Goal: Task Accomplishment & Management: Complete application form

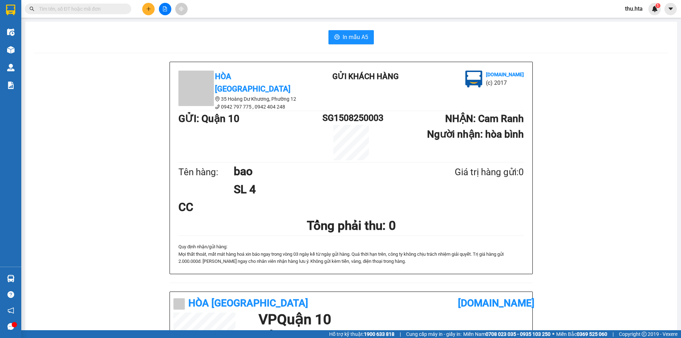
click at [147, 7] on icon "plus" at bounding box center [148, 8] width 5 height 5
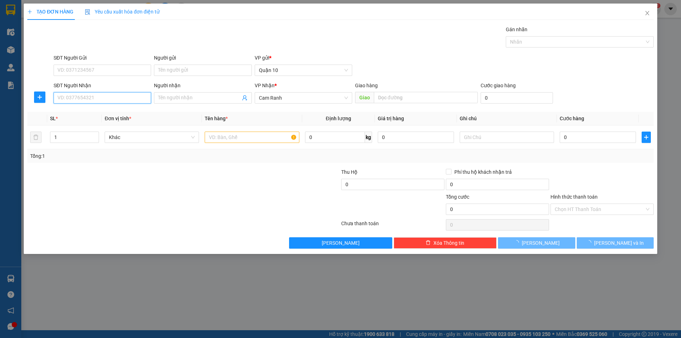
click at [125, 98] on input "SĐT Người Nhận" at bounding box center [102, 97] width 97 height 11
click at [88, 102] on input "130" at bounding box center [102, 97] width 97 height 11
click at [88, 101] on input "130" at bounding box center [102, 97] width 97 height 11
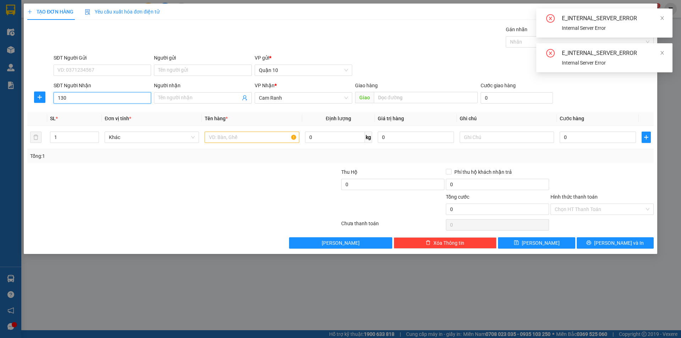
click at [88, 100] on input "130" at bounding box center [102, 97] width 97 height 11
type input "130"
drag, startPoint x: 669, startPoint y: 90, endPoint x: 656, endPoint y: 61, distance: 31.9
click at [669, 88] on div "TẠO ĐƠN HÀNG Yêu cầu xuất hóa đơn điện tử Transit Pickup Surcharge Ids Transit …" at bounding box center [340, 169] width 681 height 338
click at [660, 51] on icon "close" at bounding box center [661, 52] width 5 height 5
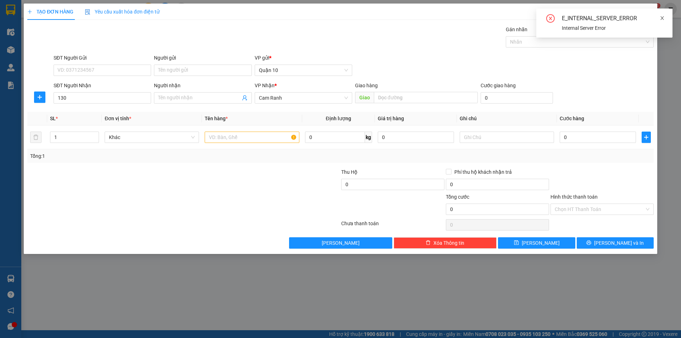
click at [660, 18] on icon "close" at bounding box center [661, 18] width 5 height 5
click at [645, 13] on icon "close" at bounding box center [647, 13] width 6 height 6
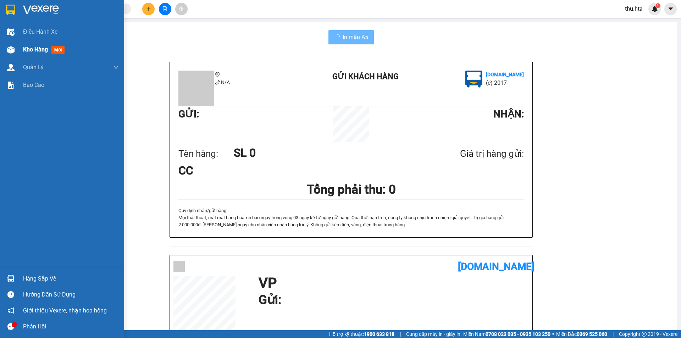
drag, startPoint x: 38, startPoint y: 48, endPoint x: 49, endPoint y: 46, distance: 11.6
click at [38, 48] on span "Kho hàng" at bounding box center [35, 49] width 25 height 7
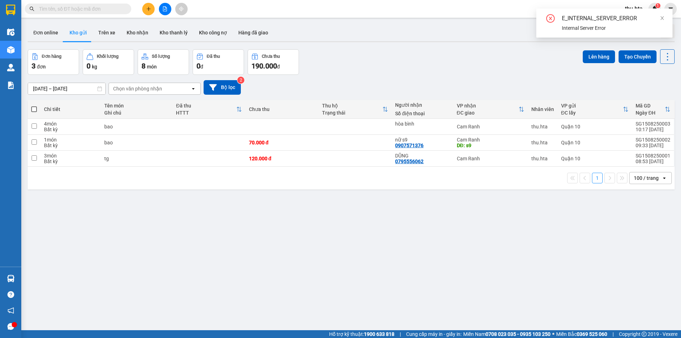
click at [146, 7] on icon "plus" at bounding box center [148, 8] width 5 height 5
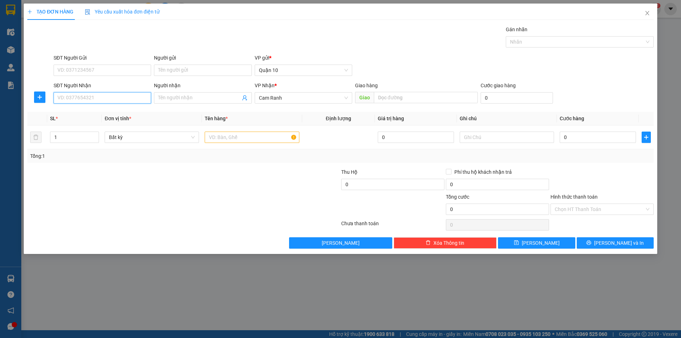
click at [82, 96] on input "SĐT Người Nhận" at bounding box center [102, 97] width 97 height 11
click at [117, 110] on div "0933031130 - [GEOGRAPHIC_DATA]" at bounding box center [102, 112] width 89 height 8
type input "0933031130"
type input "[PERSON_NAME]"
type input "0933031130"
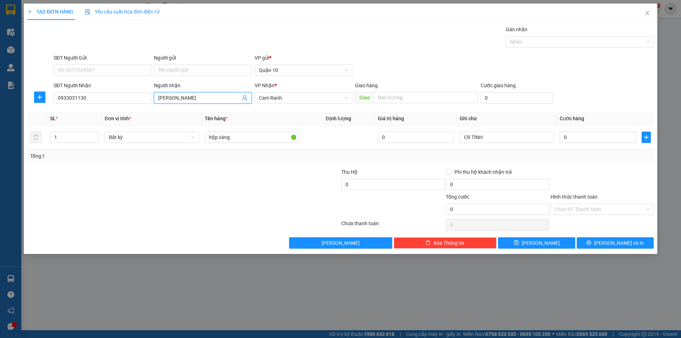
click at [186, 100] on input "[PERSON_NAME]" at bounding box center [199, 98] width 82 height 8
type input "k"
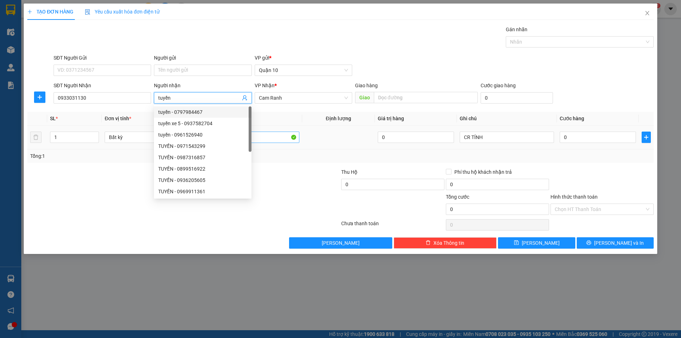
type input "tuyền"
click at [274, 132] on input "hộp vàng" at bounding box center [252, 137] width 94 height 11
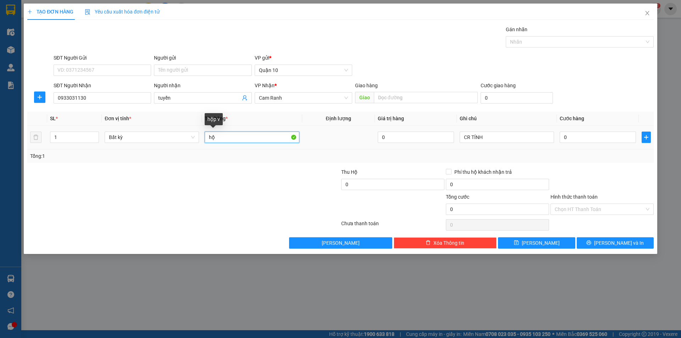
type input "h"
type input "bịch xám"
click at [478, 140] on input "CR TÍNH" at bounding box center [506, 137] width 94 height 11
click at [482, 139] on input "CR TÍNH" at bounding box center [506, 137] width 94 height 11
type input "C"
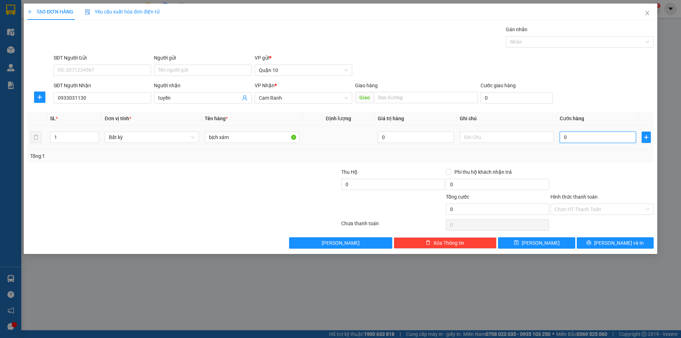
click at [571, 134] on input "0" at bounding box center [597, 137] width 76 height 11
type input "3"
type input "30"
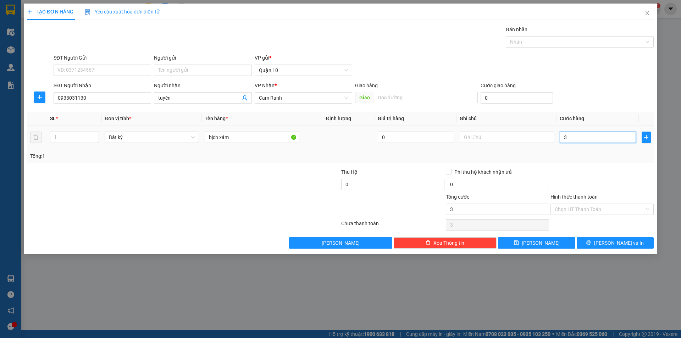
type input "30"
type input "30.000"
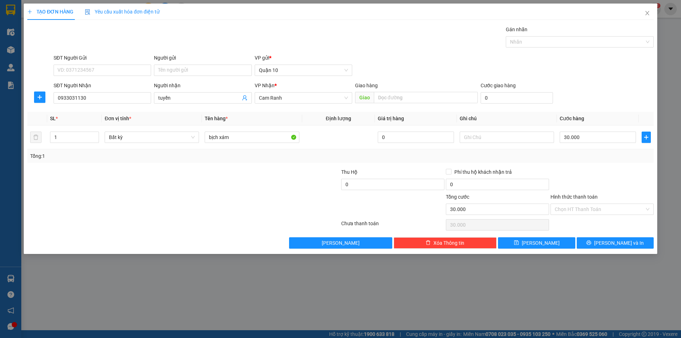
click at [590, 183] on div at bounding box center [601, 180] width 105 height 25
click at [609, 242] on span "[PERSON_NAME] và In" at bounding box center [619, 243] width 50 height 8
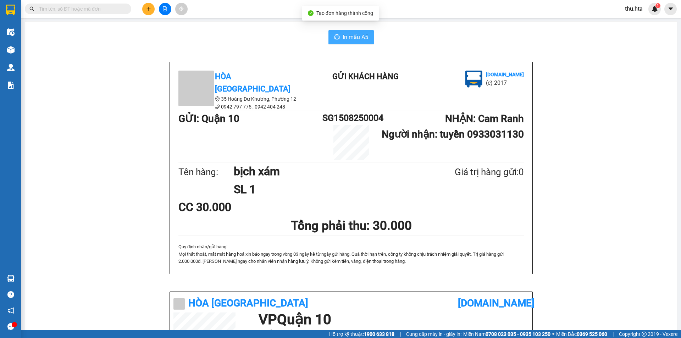
click at [350, 36] on span "In mẫu A5" at bounding box center [355, 37] width 26 height 9
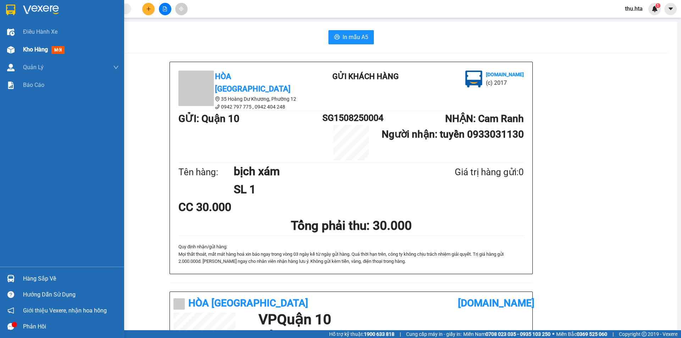
click at [32, 49] on span "Kho hàng" at bounding box center [35, 49] width 25 height 7
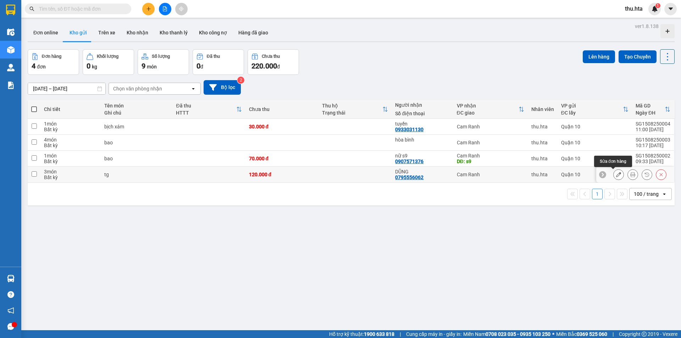
click at [616, 175] on icon at bounding box center [618, 174] width 5 height 5
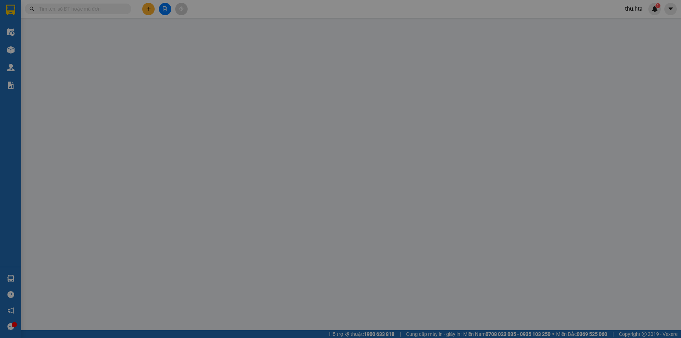
type input "0795556062"
type input "DŨNG"
type input "120.000"
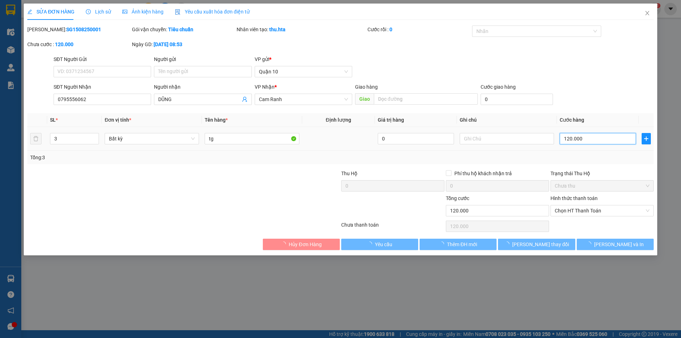
click at [586, 138] on input "120.000" at bounding box center [597, 138] width 76 height 11
type input "9"
type input "90"
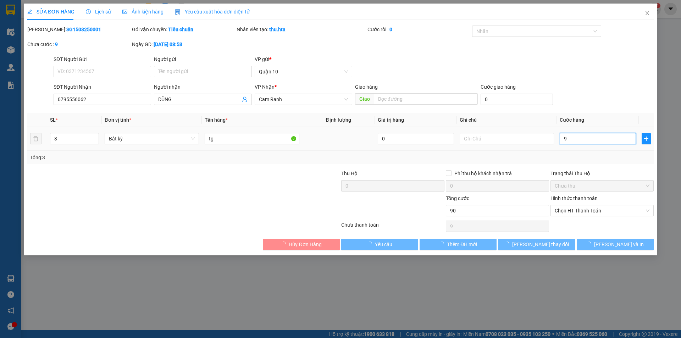
type input "90"
type input "90.000"
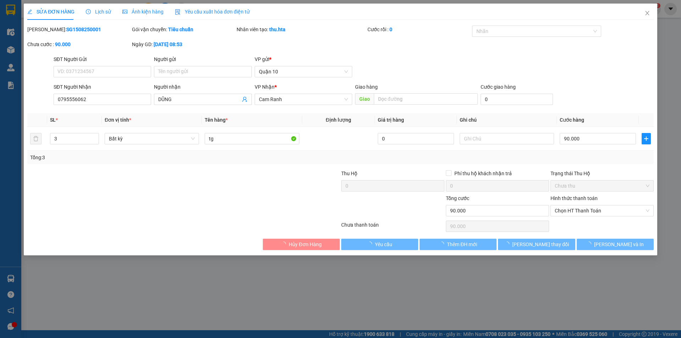
drag, startPoint x: 619, startPoint y: 158, endPoint x: 613, endPoint y: 188, distance: 30.2
click at [620, 158] on div "Tổng: 3" at bounding box center [340, 157] width 620 height 8
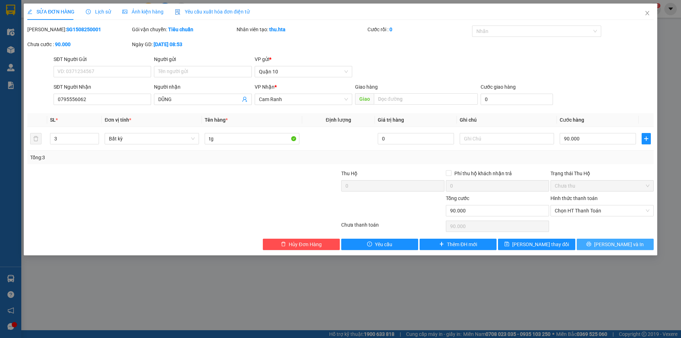
click at [619, 243] on span "[PERSON_NAME] và In" at bounding box center [619, 244] width 50 height 8
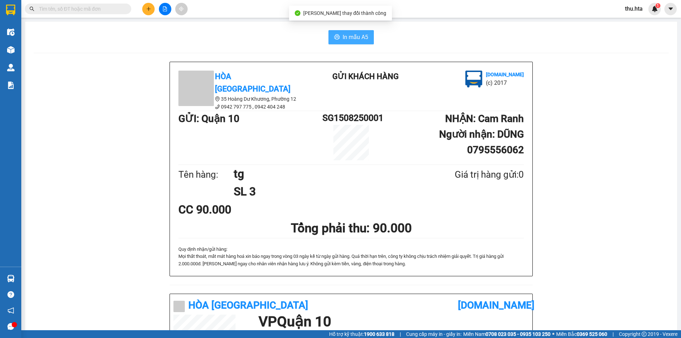
click at [357, 39] on span "In mẫu A5" at bounding box center [355, 37] width 26 height 9
